Goal: Information Seeking & Learning: Check status

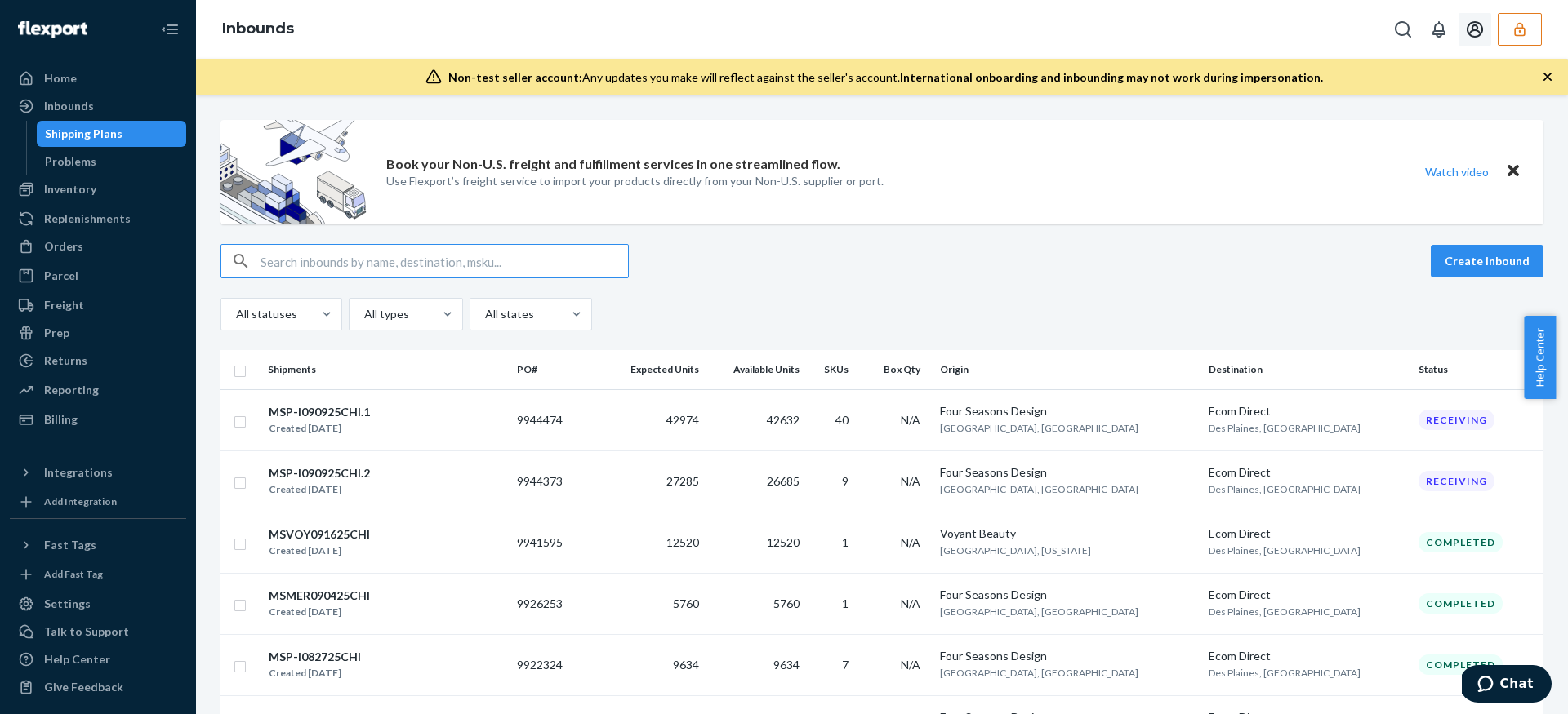
click at [1508, 39] on button "button" at bounding box center [1519, 29] width 44 height 33
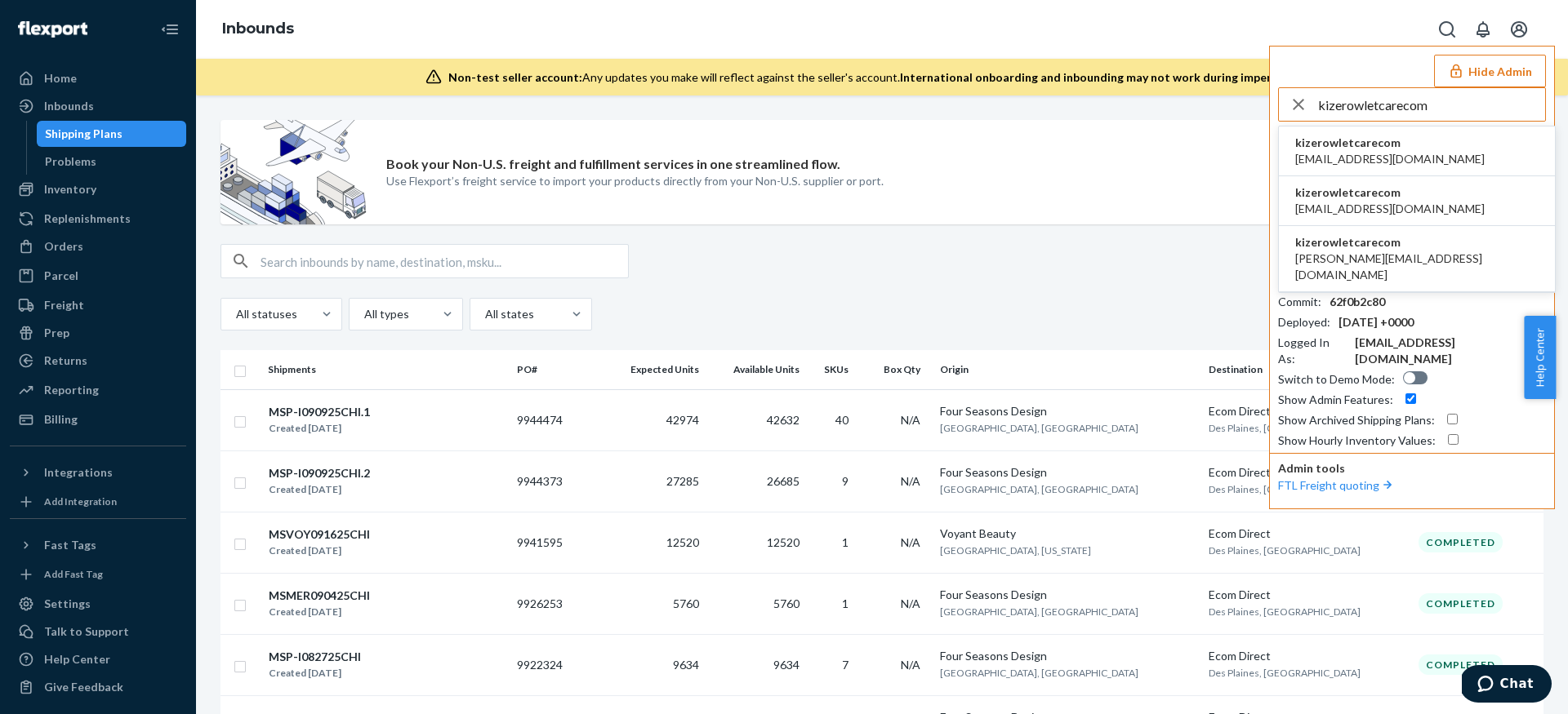
type input "kizerowletcarecom"
click at [1360, 137] on span "kizerowletcarecom" at bounding box center [1390, 142] width 189 height 16
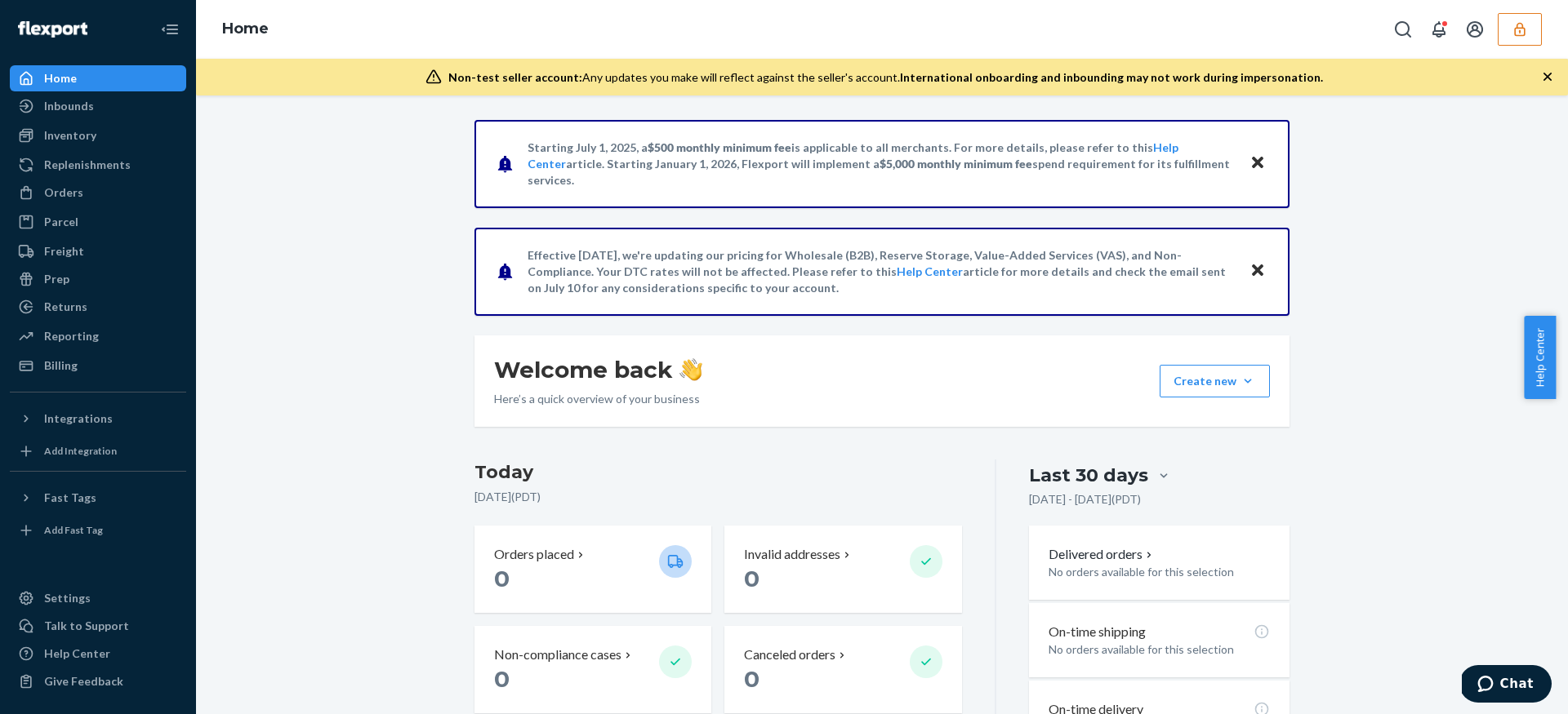
click at [98, 144] on div "Inventory" at bounding box center [97, 135] width 173 height 22
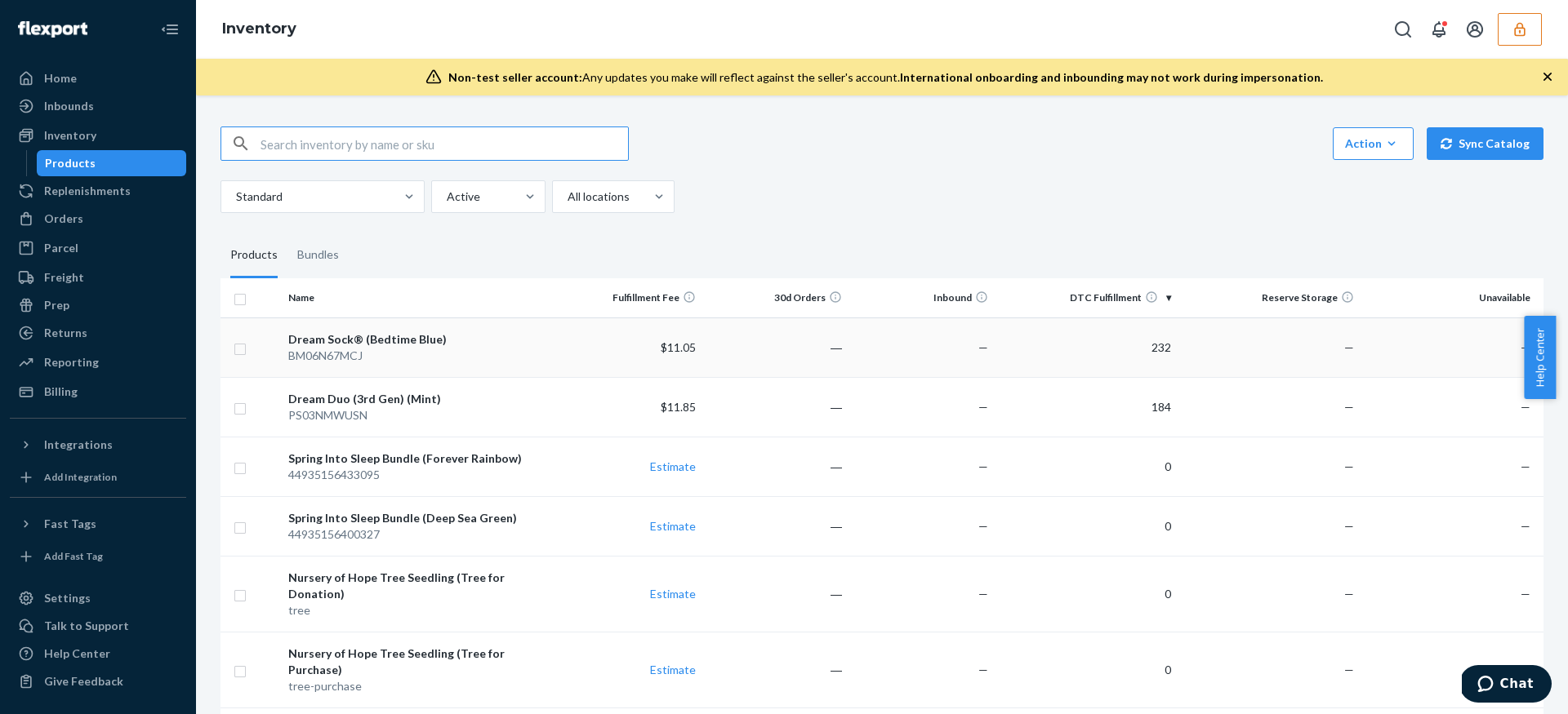
click at [591, 337] on td "$11.05" at bounding box center [629, 348] width 146 height 60
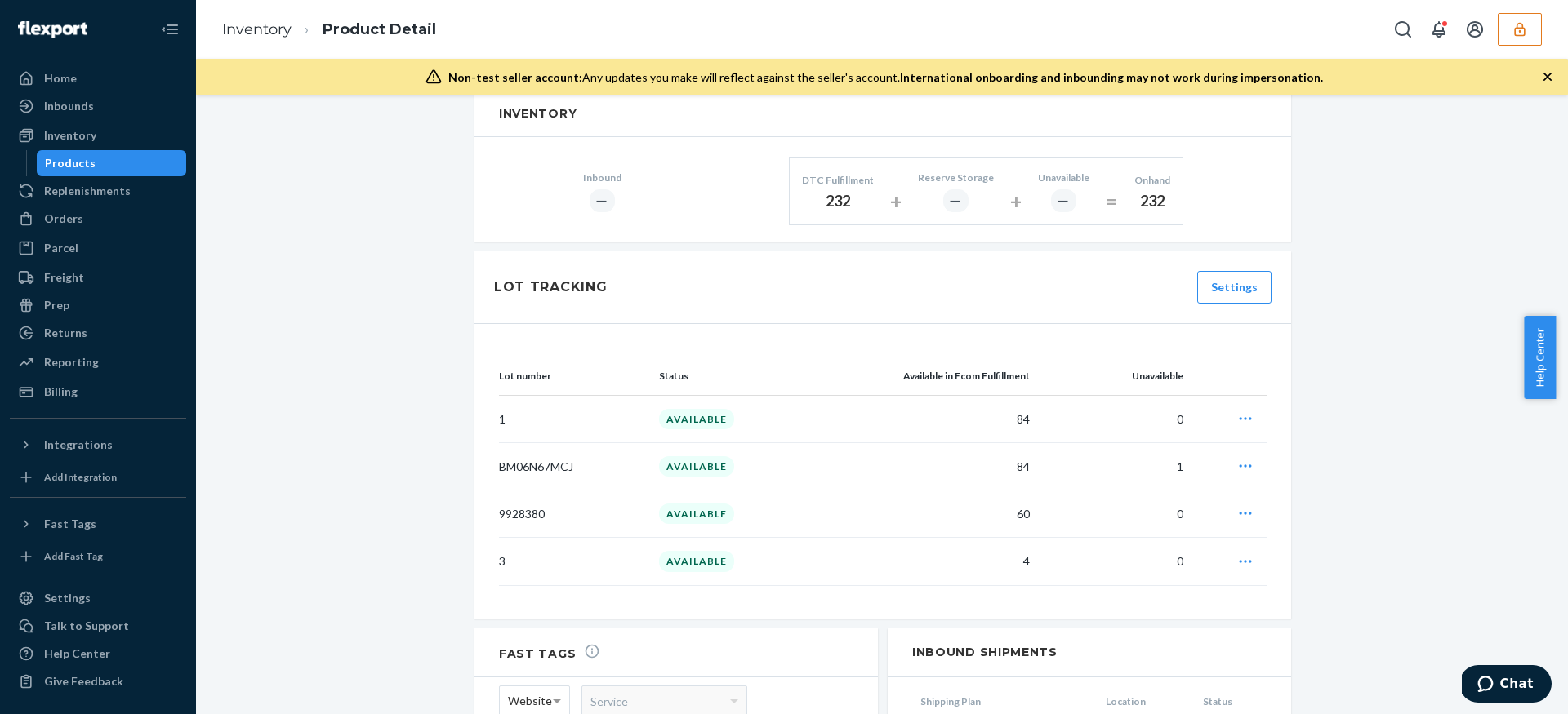
scroll to position [897, 0]
click at [131, 161] on div "Products" at bounding box center [112, 163] width 147 height 22
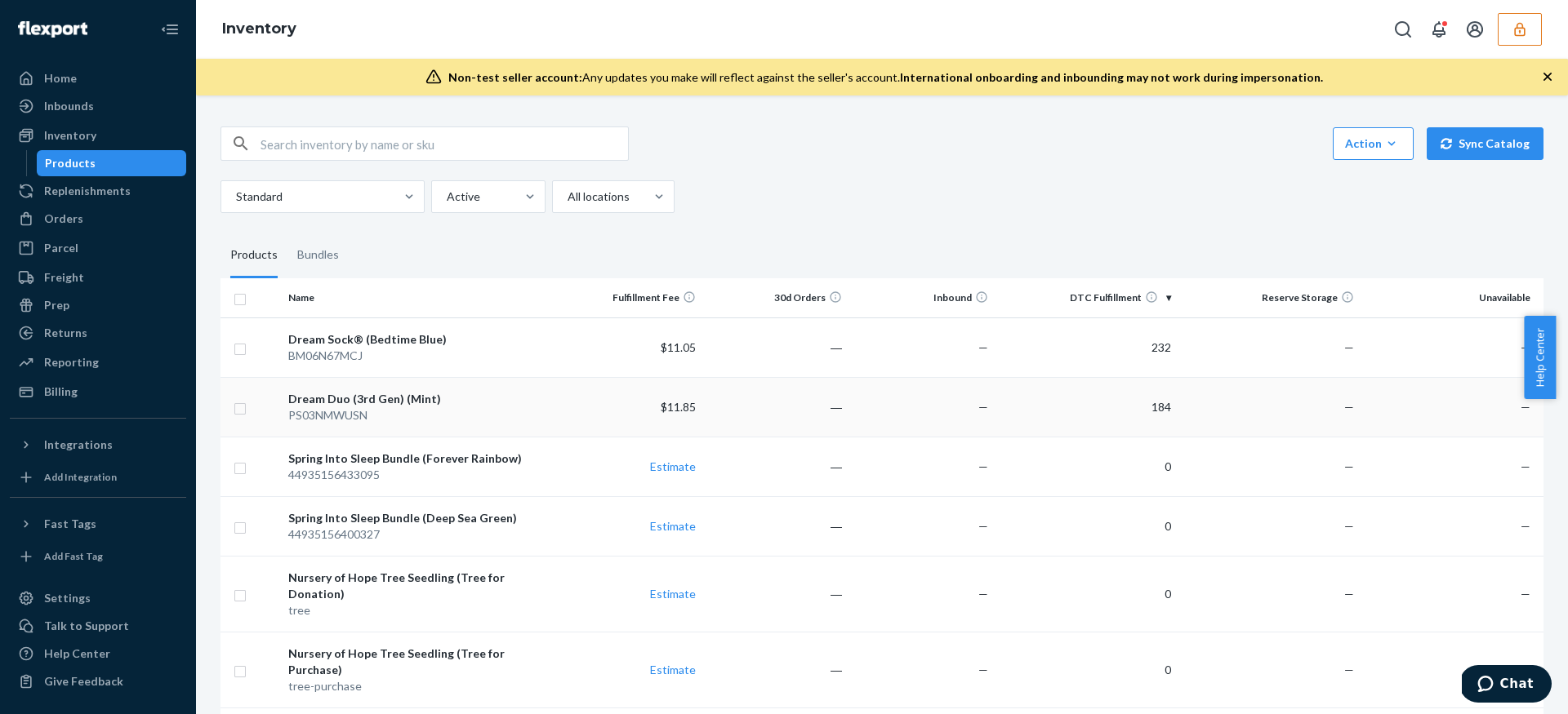
click at [415, 408] on div "PS03NMWUSN" at bounding box center [419, 415] width 261 height 16
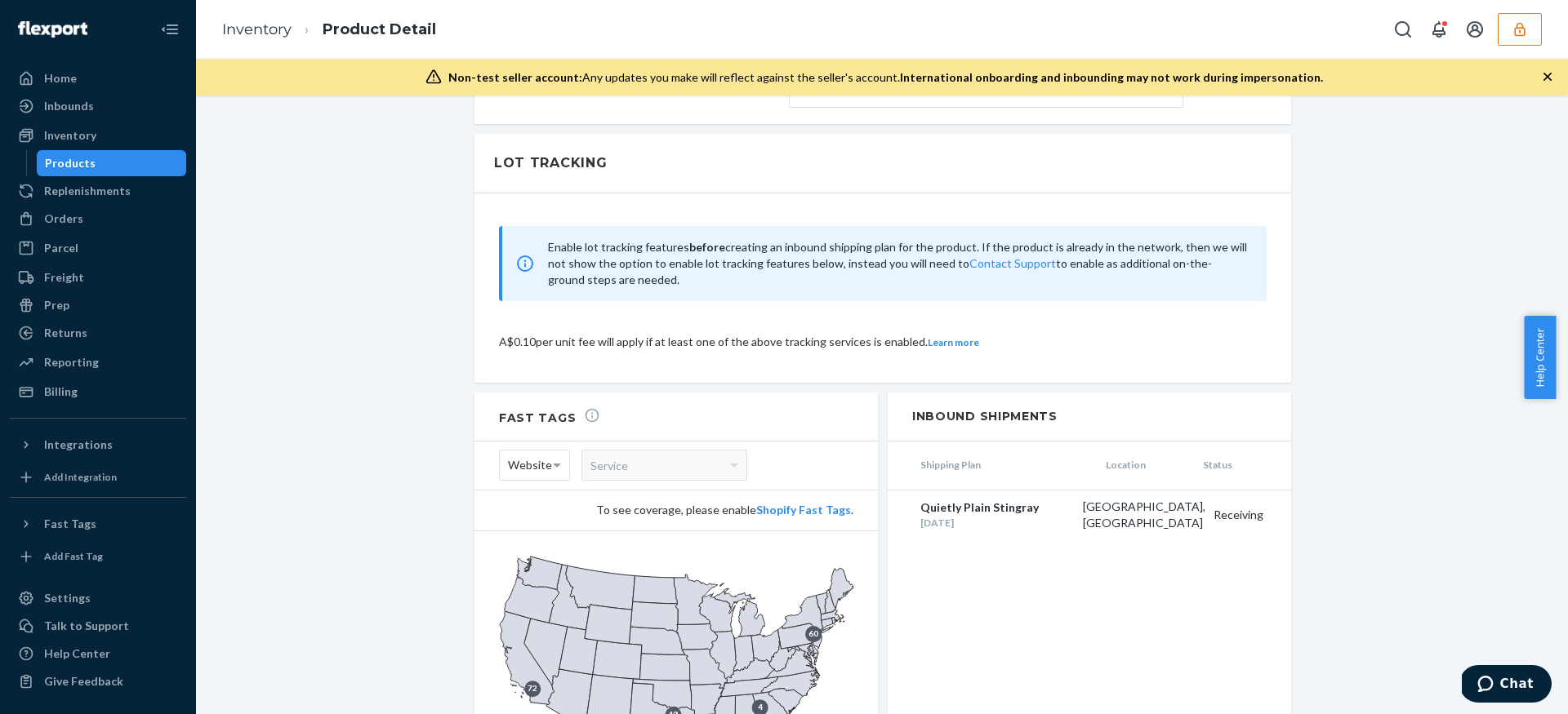
scroll to position [993, 0]
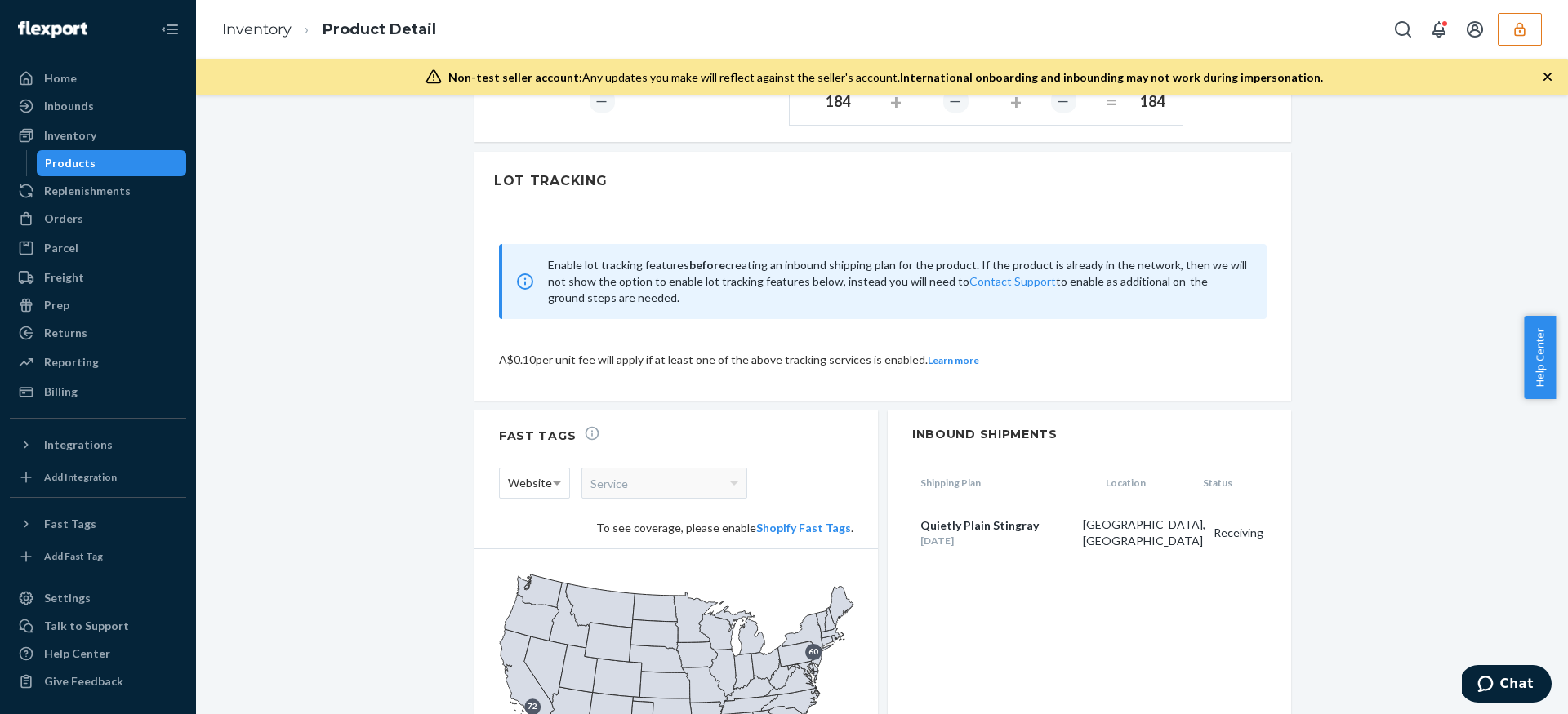
drag, startPoint x: 648, startPoint y: 285, endPoint x: 511, endPoint y: 239, distance: 144.5
click at [511, 245] on div "Enable lot tracking features before creating an inbound shipping plan for the p…" at bounding box center [882, 282] width 768 height 75
copy span "Enable lot tracking features before creating an inbound shipping plan for the p…"
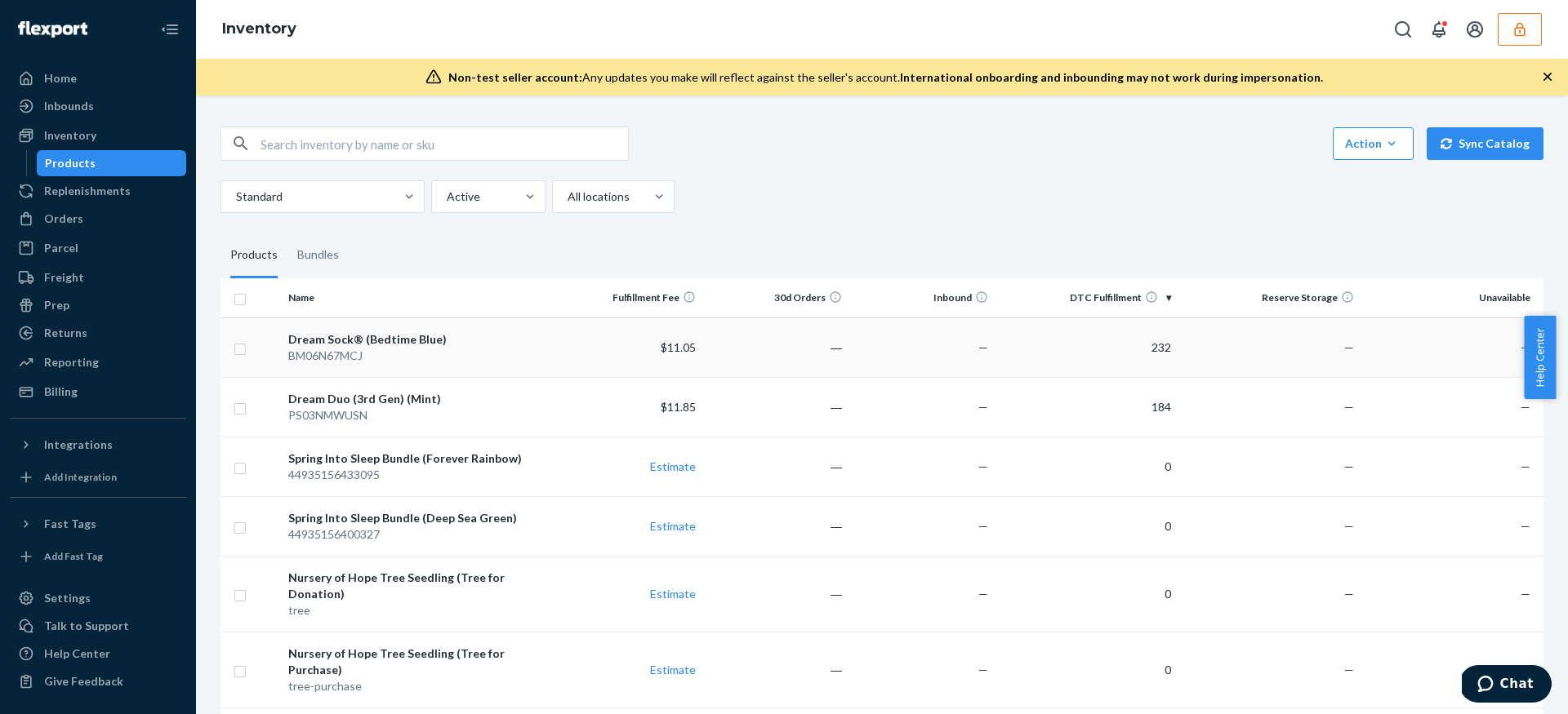
click at [528, 342] on div "Dream Sock® (Bedtime Blue)" at bounding box center [419, 339] width 261 height 16
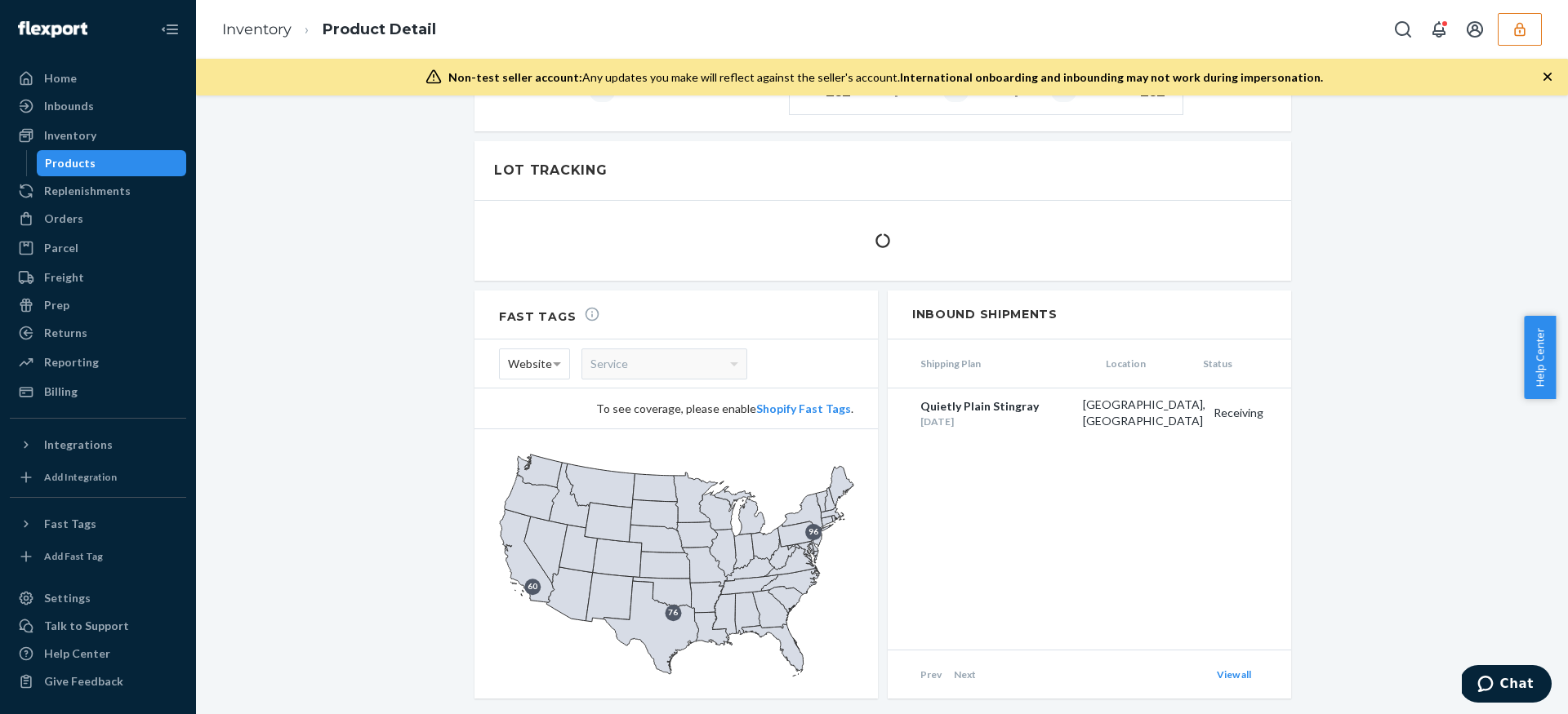
scroll to position [1021, 0]
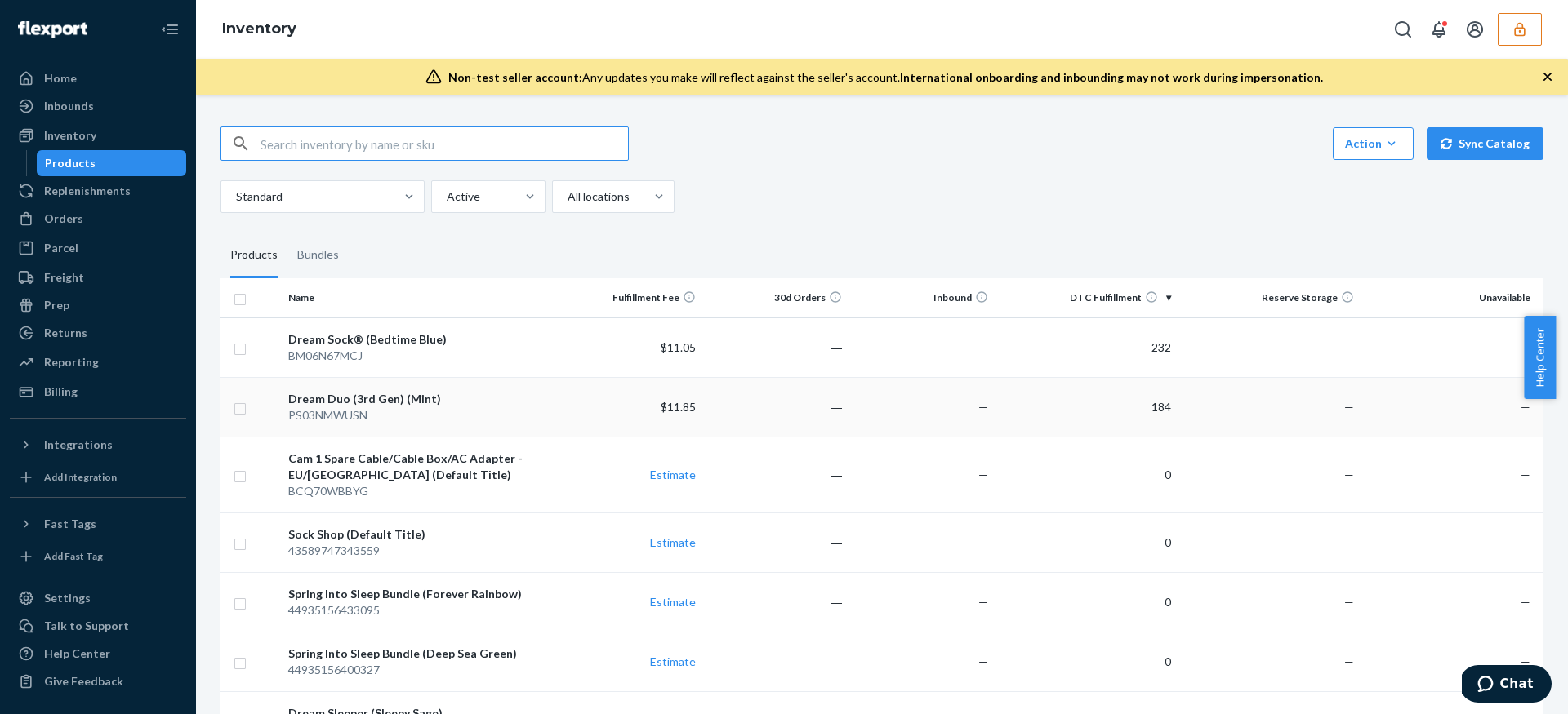
click at [781, 406] on td "―" at bounding box center [775, 408] width 146 height 60
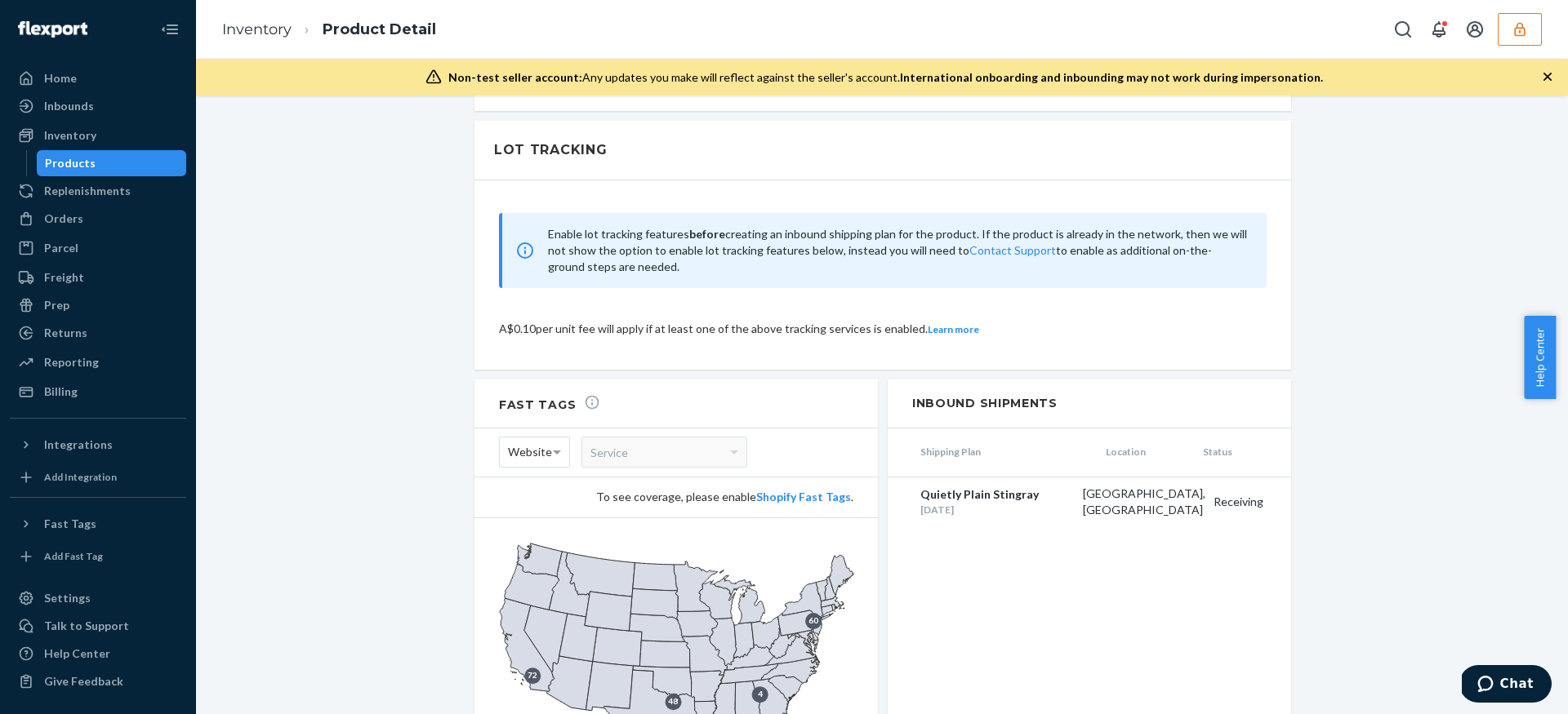
scroll to position [758, 0]
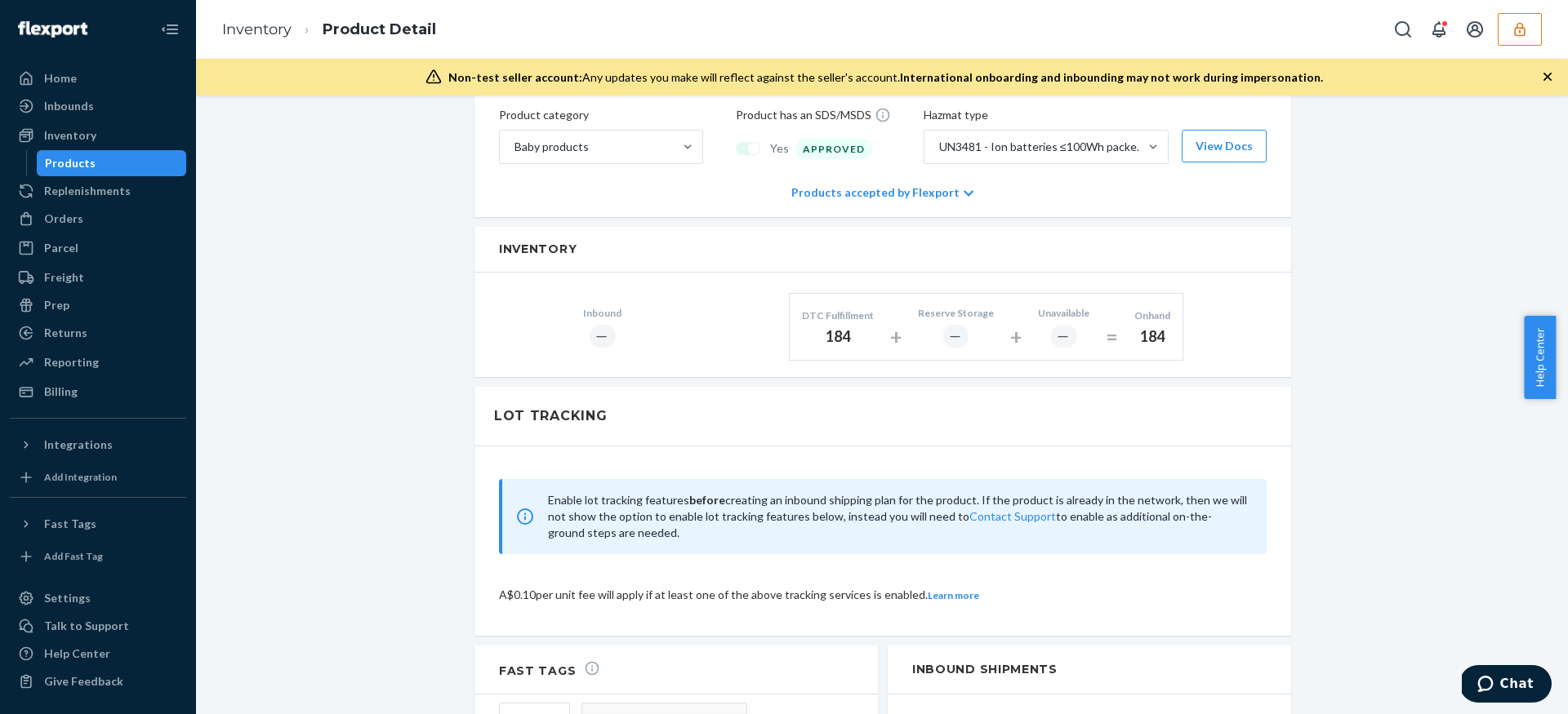
drag, startPoint x: 658, startPoint y: 519, endPoint x: 530, endPoint y: 469, distance: 137.4
click at [530, 479] on div "Enable lot tracking features before creating an inbound shipping plan for the p…" at bounding box center [882, 516] width 768 height 75
copy span "Enable lot tracking features before creating an inbound shipping plan for the p…"
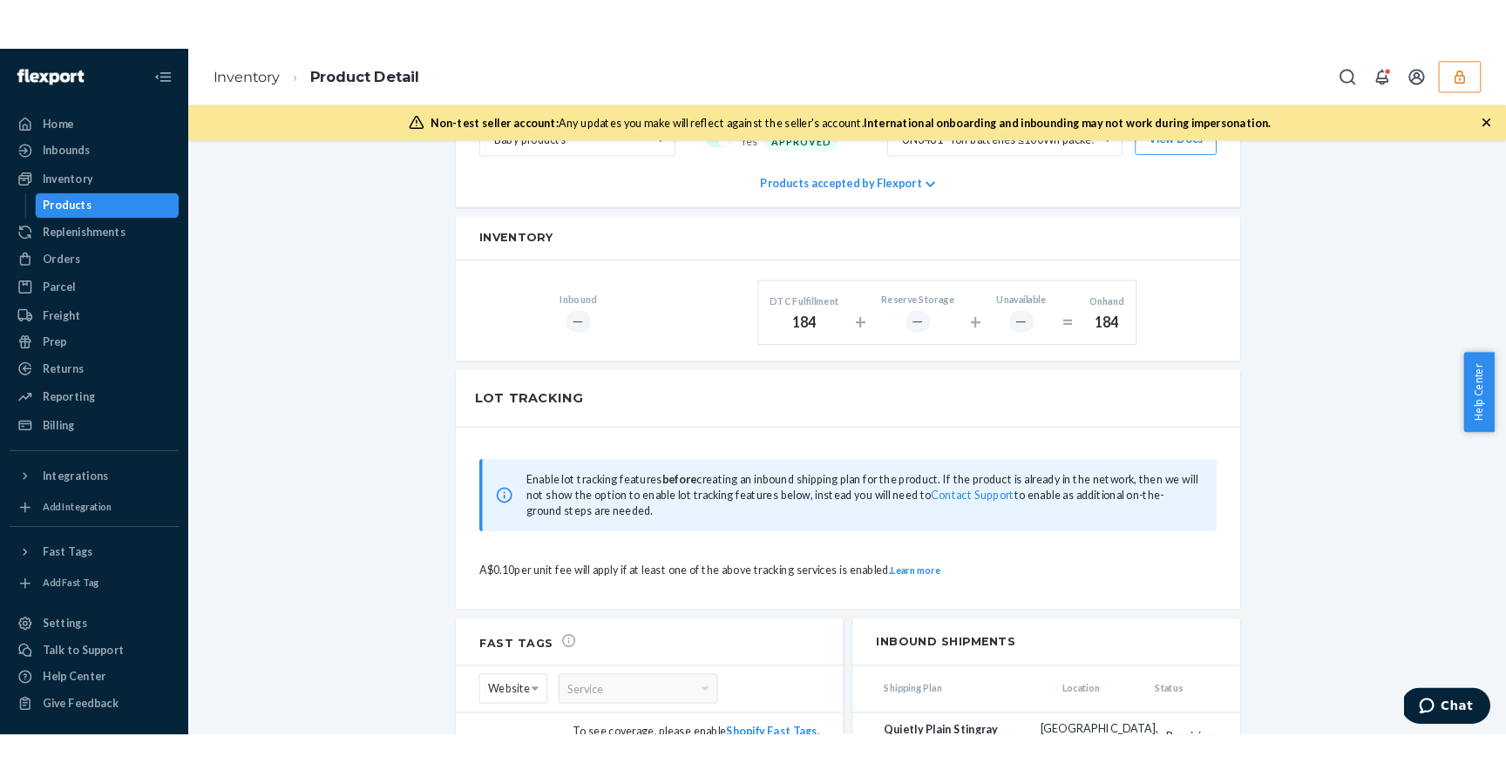
scroll to position [1165, 0]
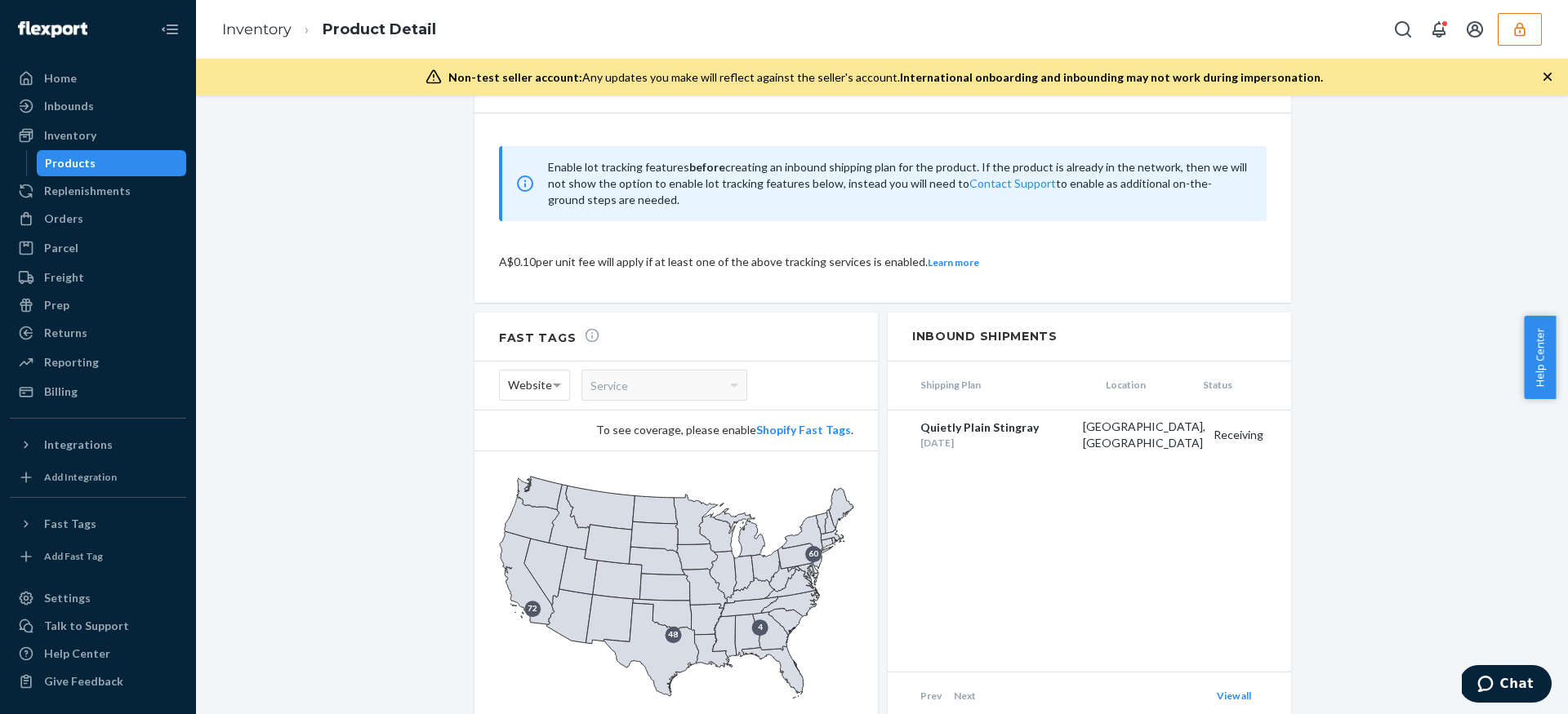
click at [681, 190] on span "Enable lot tracking features before creating an inbound shipping plan for the p…" at bounding box center [898, 184] width 699 height 49
drag, startPoint x: 708, startPoint y: 184, endPoint x: 538, endPoint y: 151, distance: 173.2
click at [538, 151] on div "Enable lot tracking features before creating an inbound shipping plan for the p…" at bounding box center [882, 184] width 768 height 75
click at [541, 149] on div "Enable lot tracking features before creating an inbound shipping plan for the p…" at bounding box center [882, 184] width 768 height 75
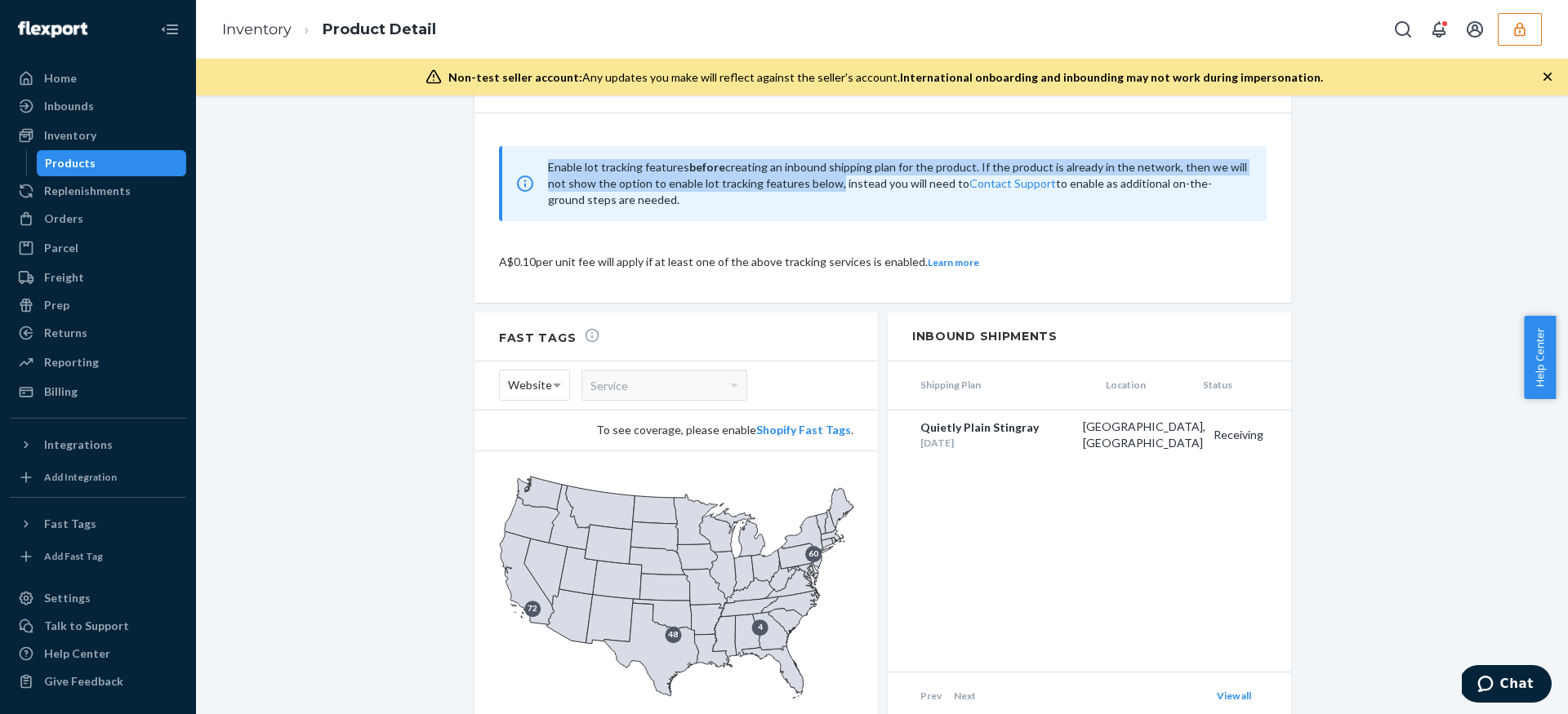
drag, startPoint x: 585, startPoint y: 156, endPoint x: 824, endPoint y: 168, distance: 239.3
click at [824, 168] on div "Enable lot tracking features before creating an inbound shipping plan for the p…" at bounding box center [882, 184] width 768 height 75
copy span "Enable lot tracking features before creating an inbound shipping plan for the p…"
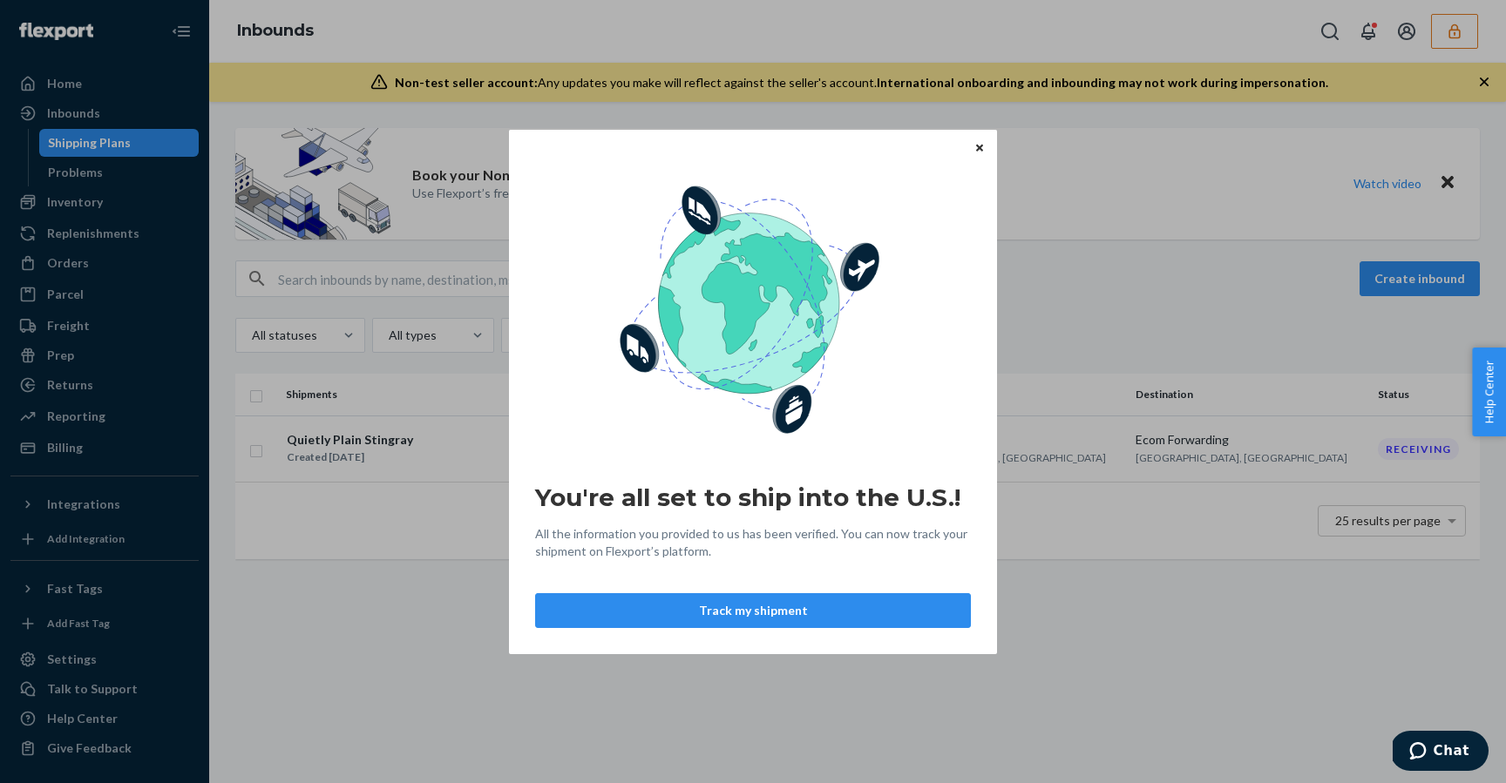
click at [985, 146] on button "Close" at bounding box center [979, 147] width 17 height 19
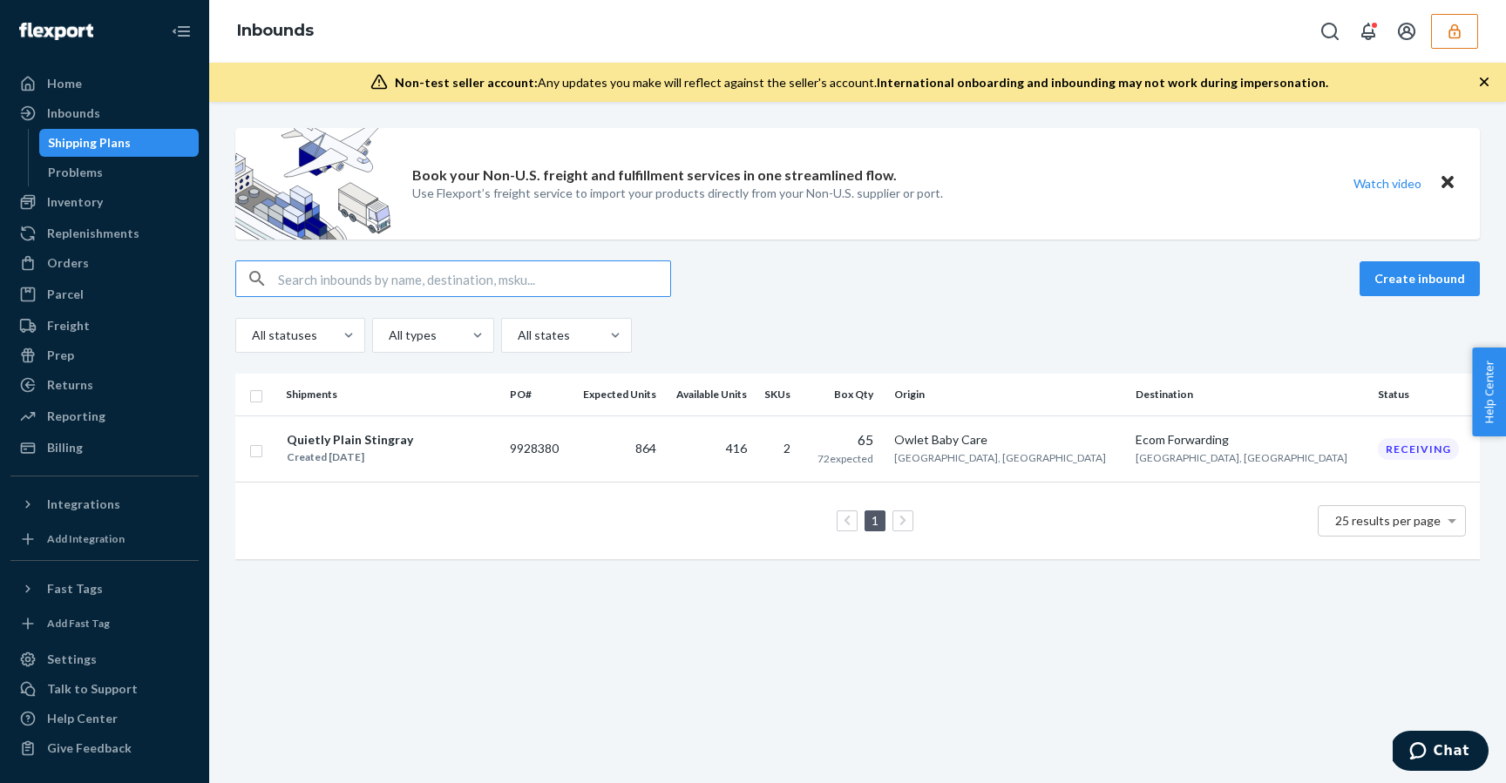
click at [1467, 29] on button "button" at bounding box center [1454, 31] width 47 height 35
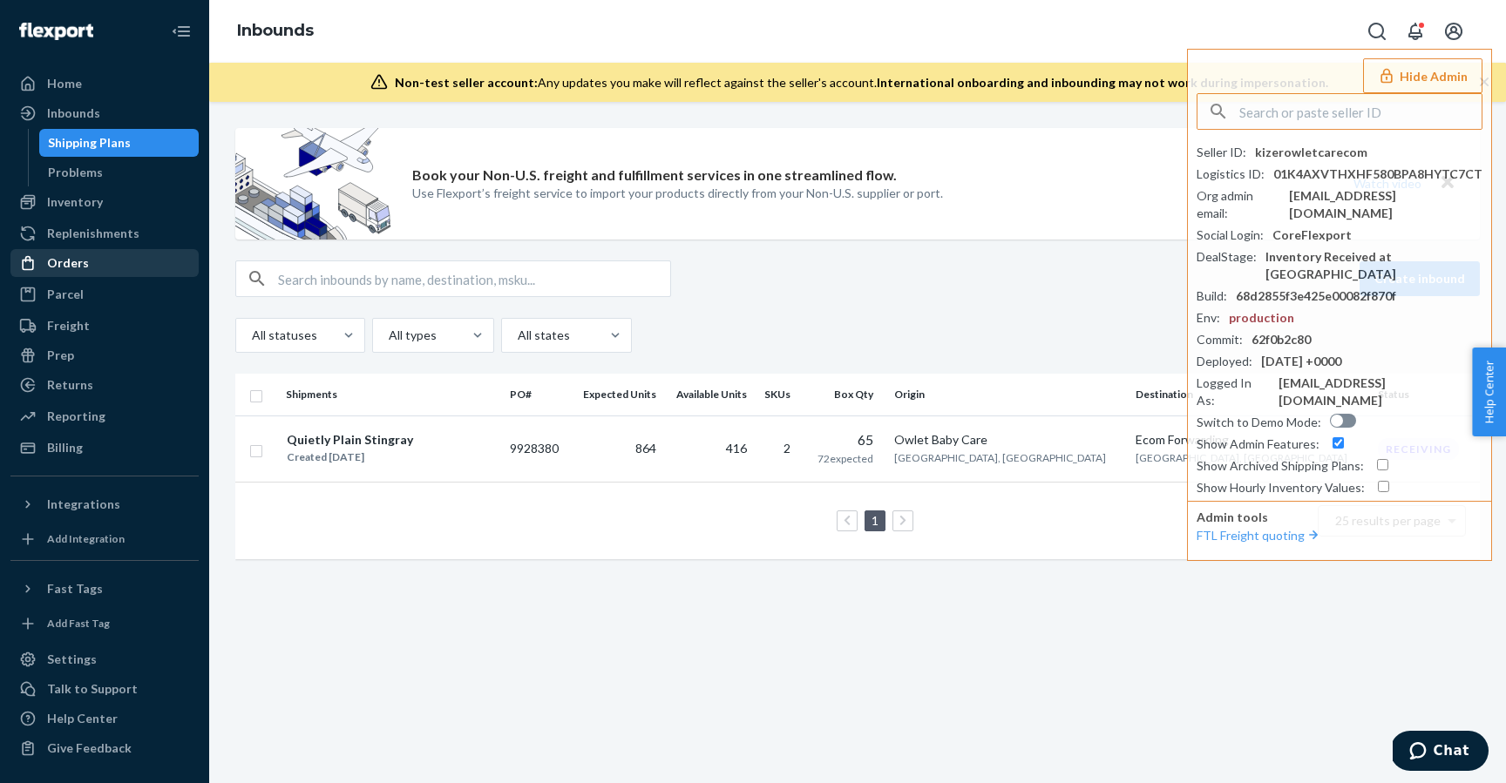
click at [94, 258] on div "Orders" at bounding box center [104, 263] width 185 height 24
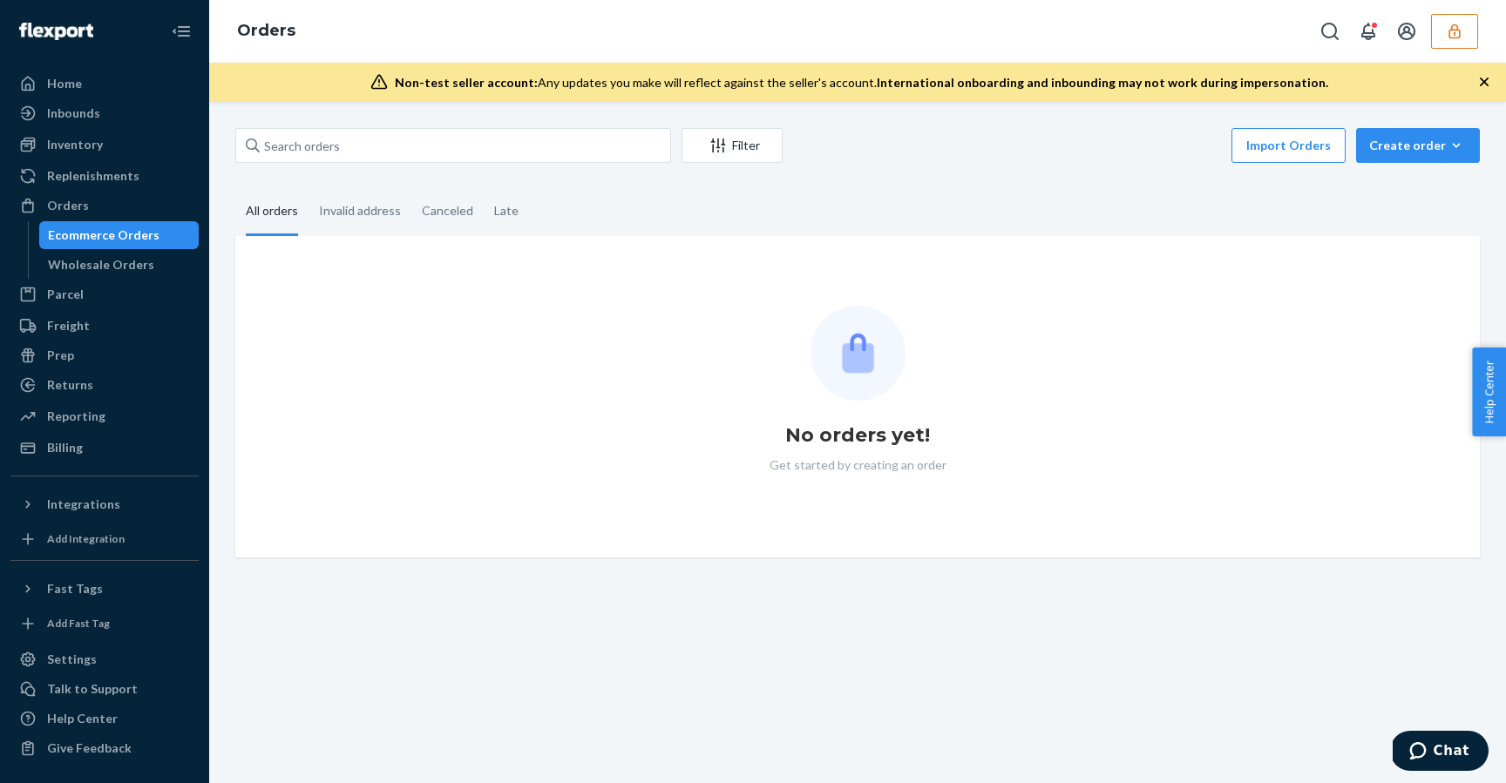
click at [1469, 18] on button "button" at bounding box center [1454, 31] width 47 height 35
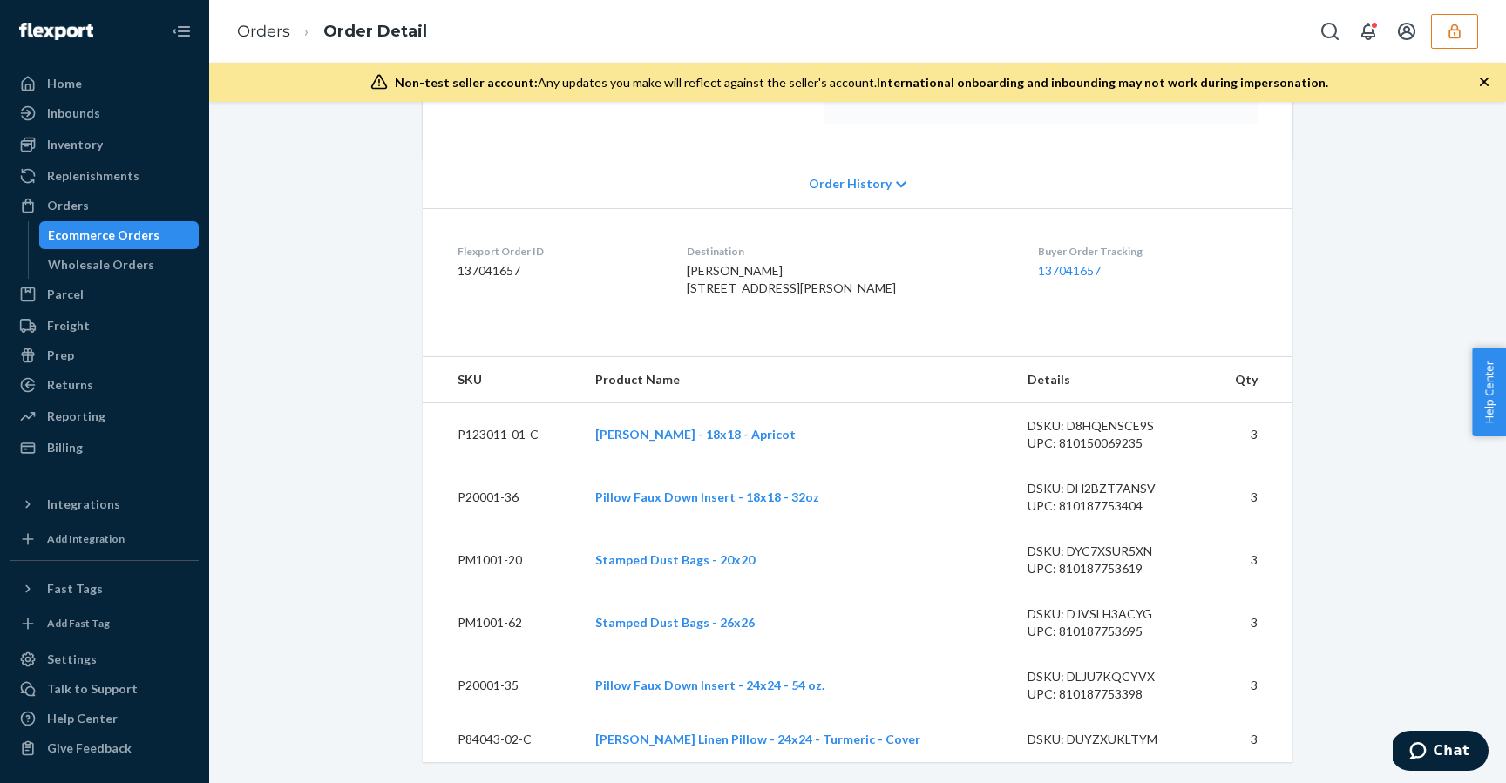
scroll to position [352, 0]
drag, startPoint x: 599, startPoint y: 497, endPoint x: 757, endPoint y: 496, distance: 158.6
click at [757, 496] on tr "P20001-36 Pillow Faux Down Insert - 18x18 - 32oz DSKU: DH2BZT7ANSV UPC: 8101877…" at bounding box center [857, 497] width 869 height 63
copy tr "Pillow Faux Down Insert"
drag, startPoint x: 614, startPoint y: 431, endPoint x: 694, endPoint y: 435, distance: 79.4
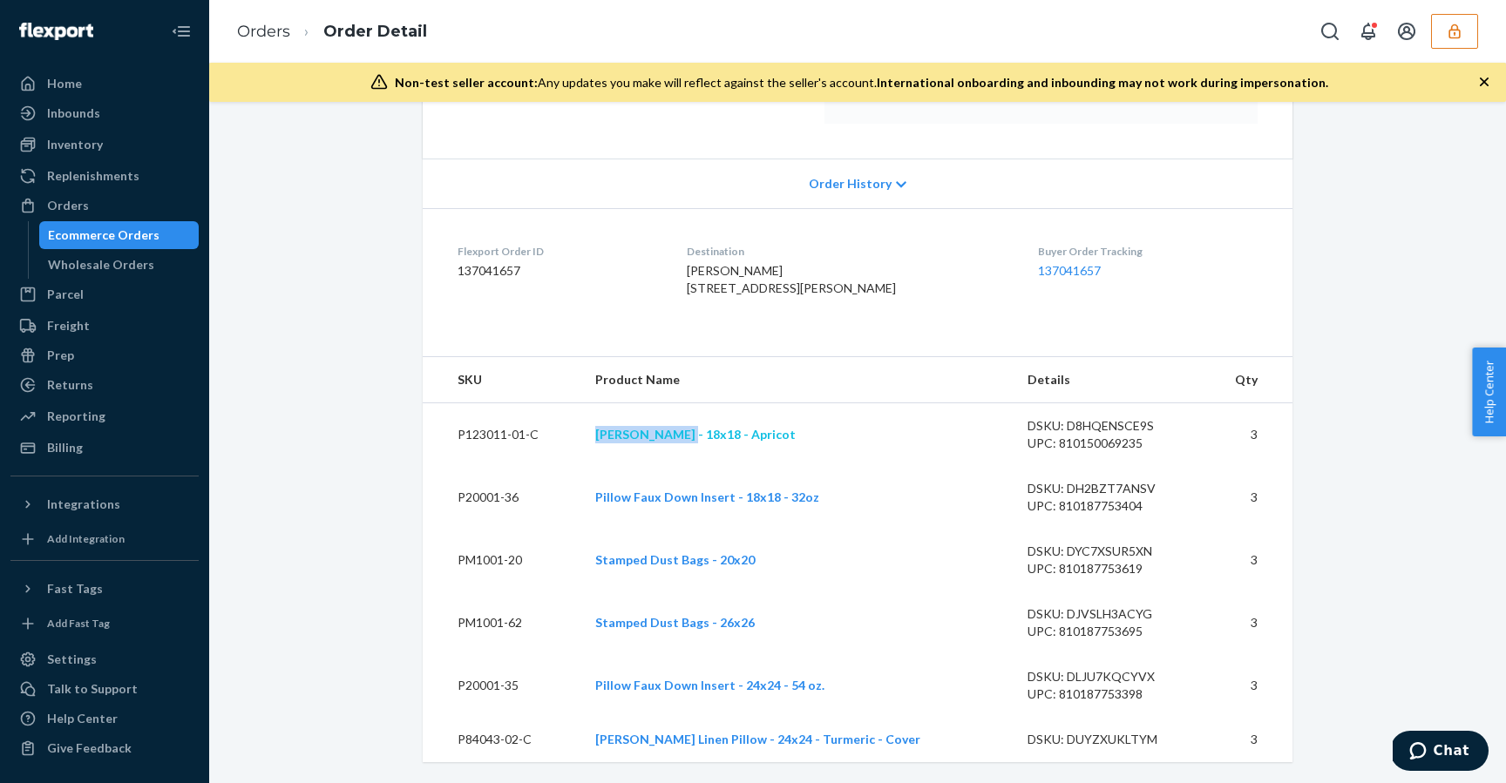
click at [694, 435] on td "Isidora Pillow - 18x18 - Apricot" at bounding box center [797, 435] width 432 height 64
copy link "Isidora Pillow"
click at [1447, 40] on button "button" at bounding box center [1454, 31] width 47 height 35
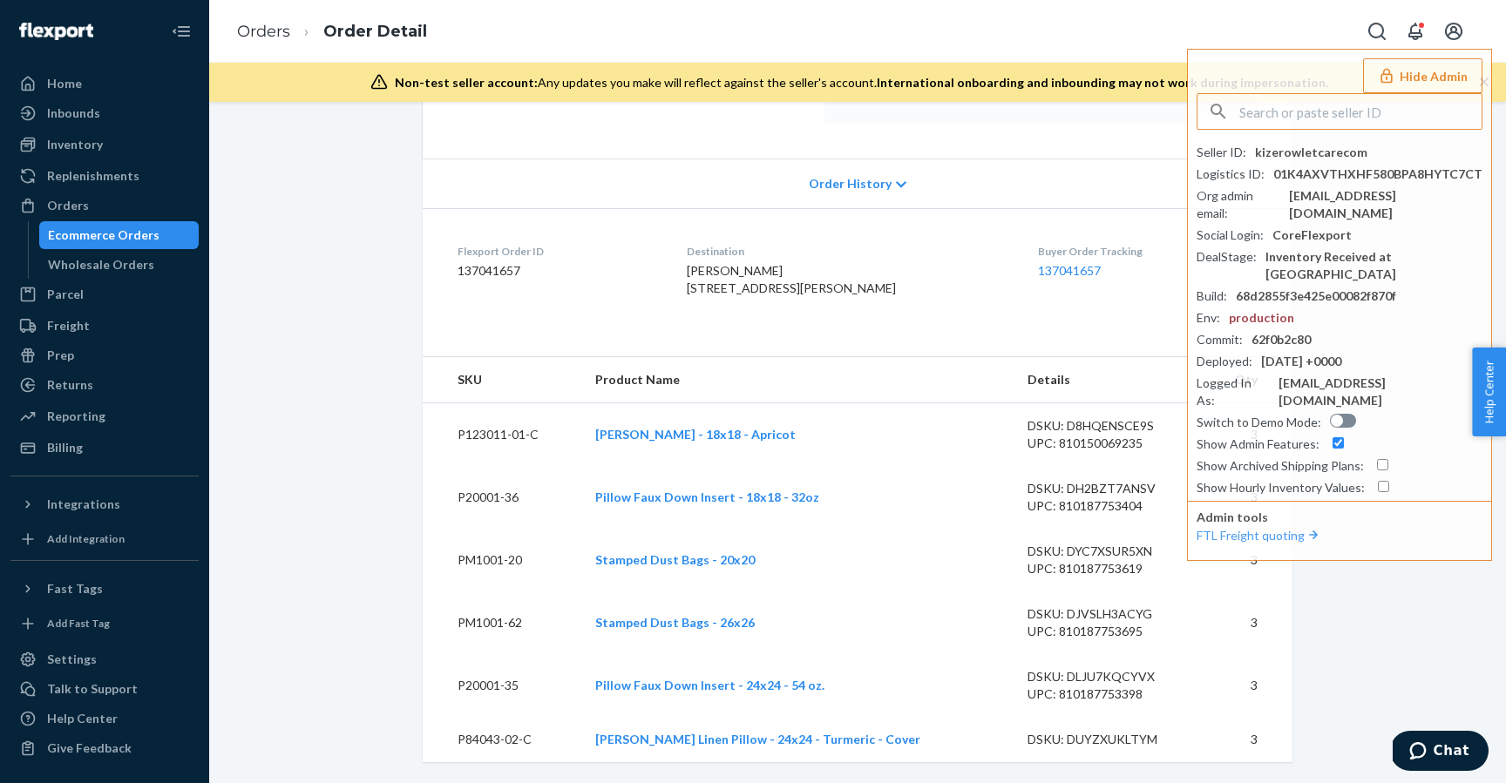
click at [995, 221] on dl "Flexport Order ID 137041657 Destination David Will 22 N Moffat Rd Arvada, CO 80…" at bounding box center [857, 273] width 869 height 131
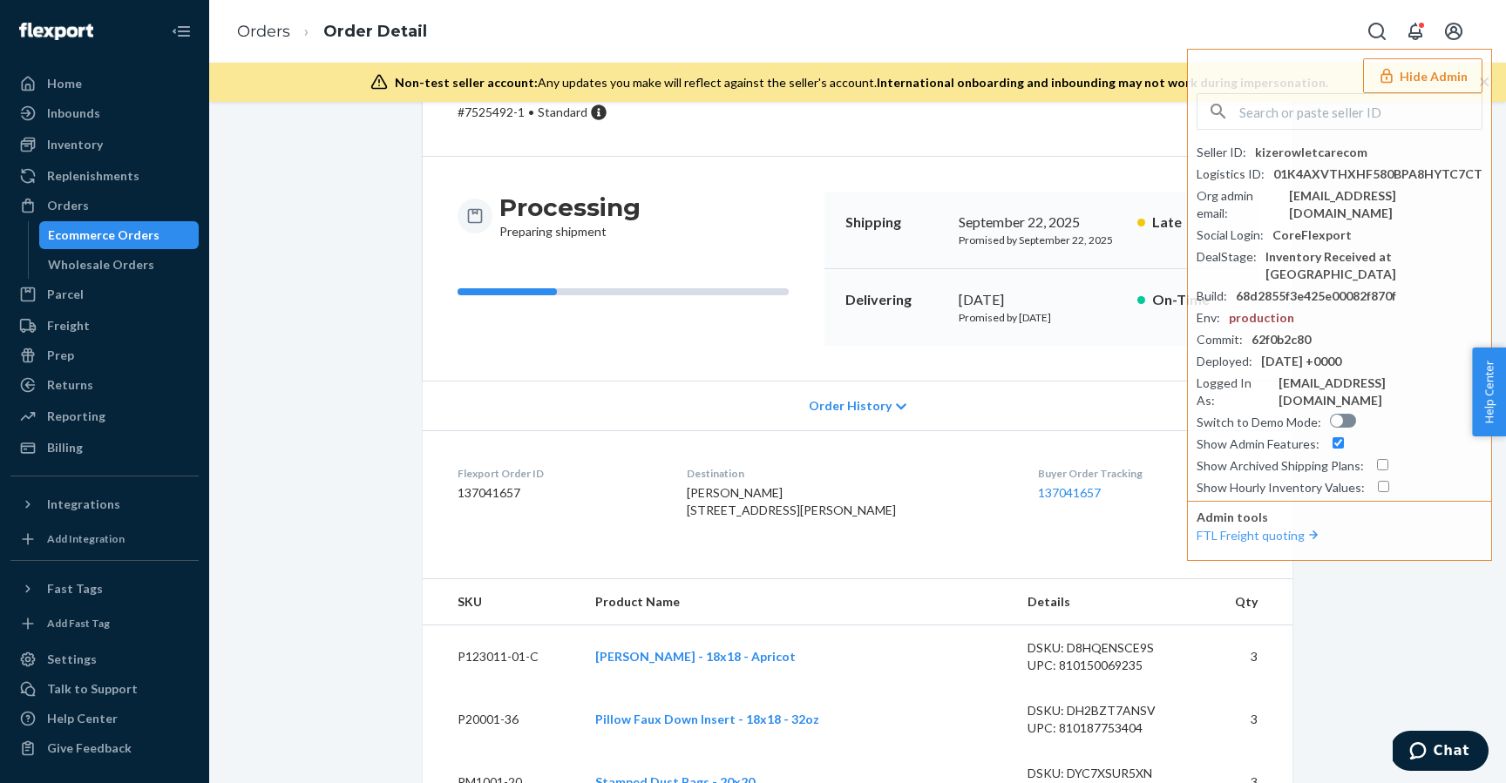
scroll to position [0, 0]
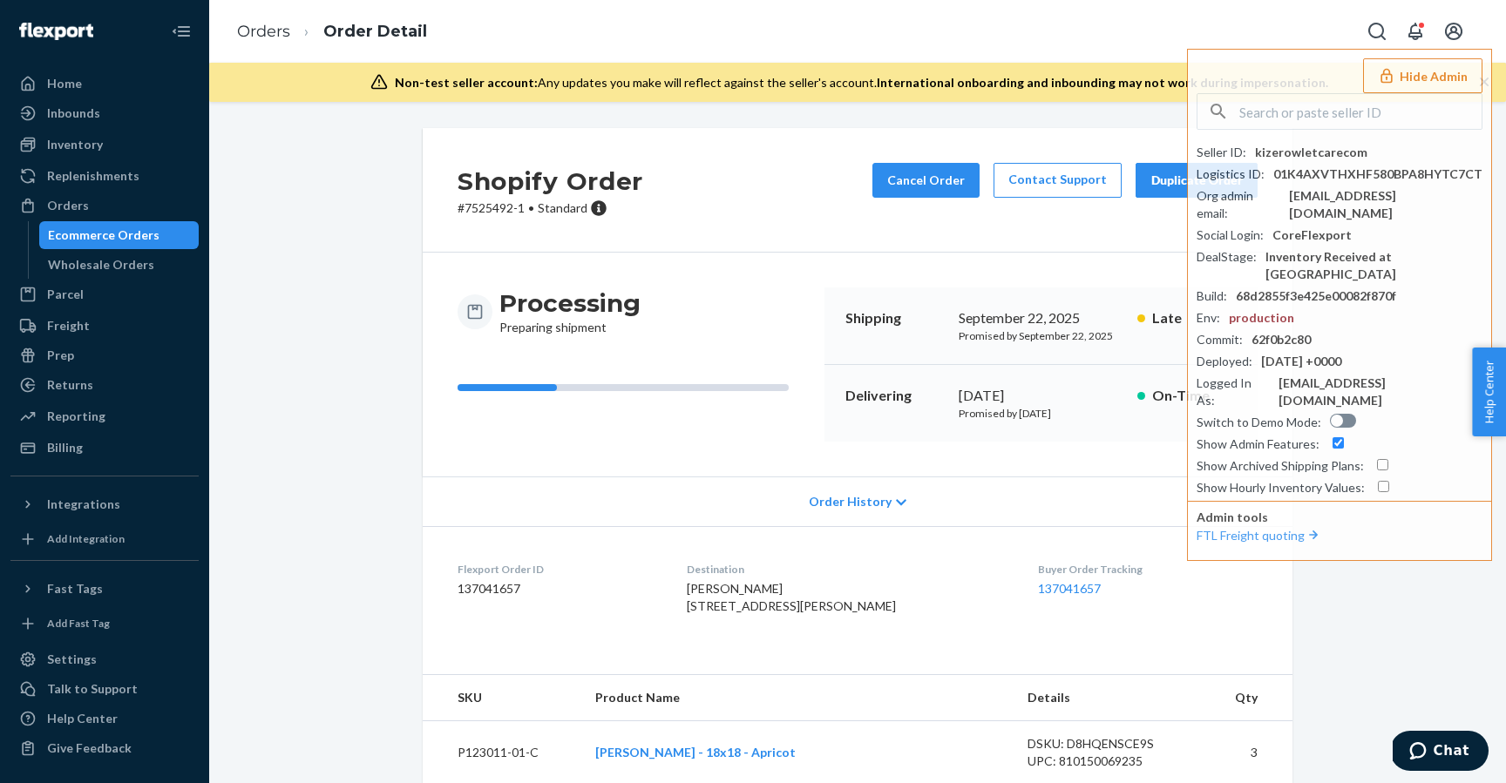
click at [741, 226] on div "Shopify Order # 7525492-1 • Standard Cancel Order Contact Support Duplicate Ord…" at bounding box center [857, 190] width 869 height 125
click at [96, 143] on div "Inventory" at bounding box center [75, 144] width 56 height 17
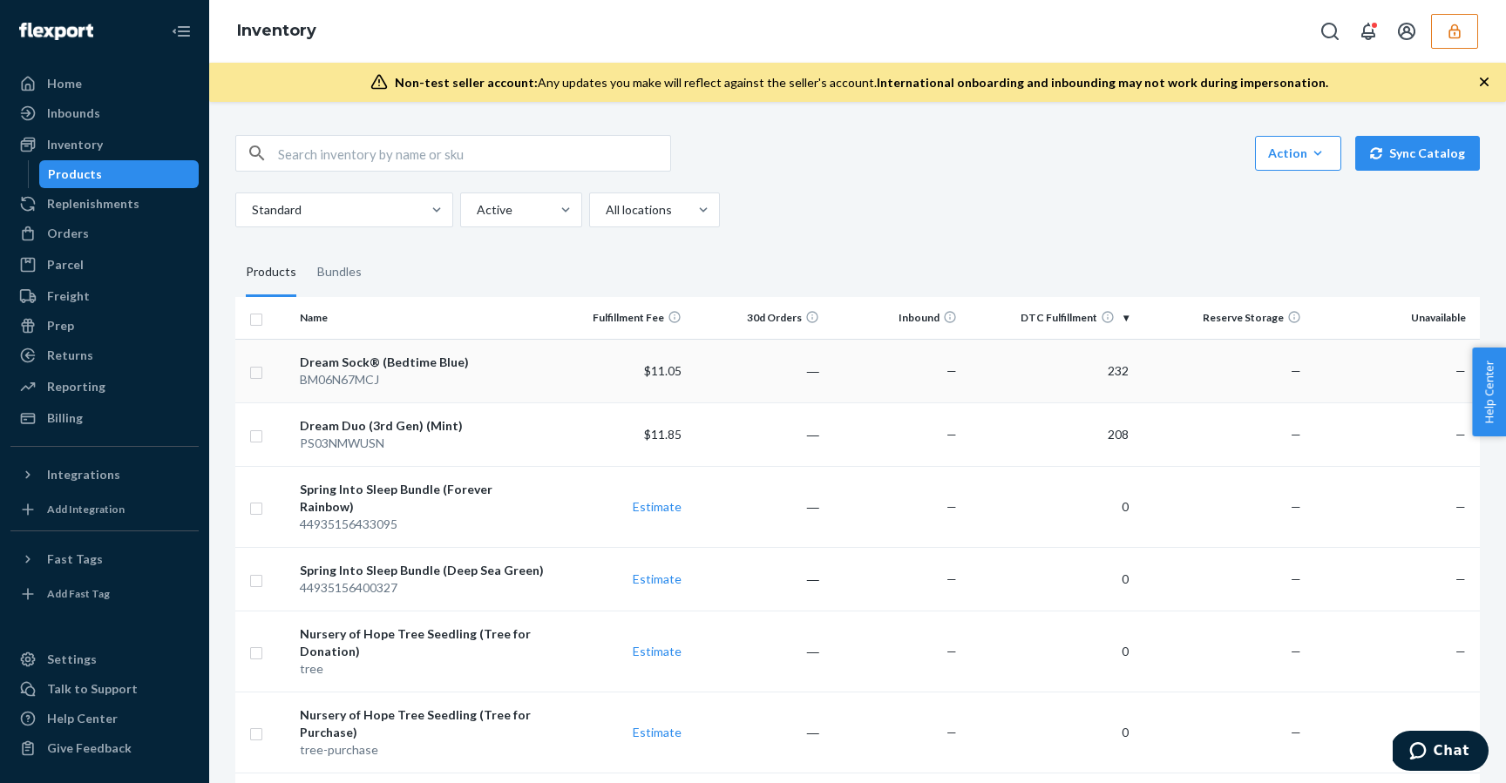
click at [400, 361] on div "Dream Sock® (Bedtime Blue)" at bounding box center [422, 362] width 244 height 17
